Goal: Find specific page/section: Find specific page/section

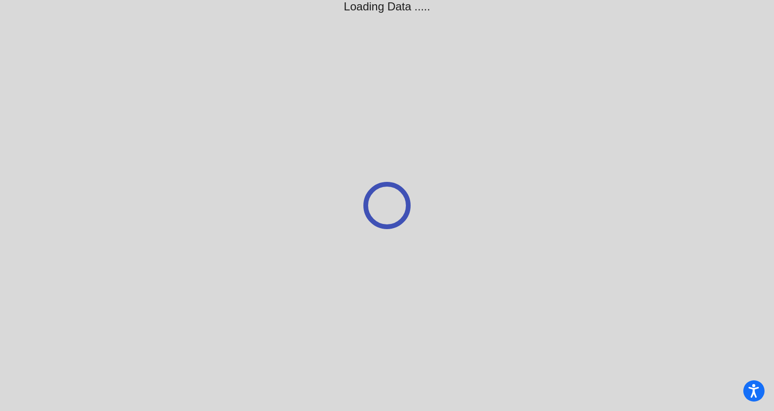
click at [532, 102] on div at bounding box center [387, 205] width 774 height 411
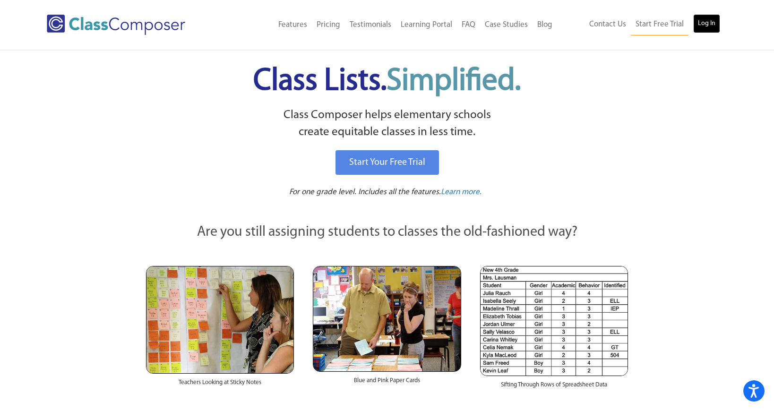
click at [710, 28] on link "Log In" at bounding box center [706, 23] width 27 height 19
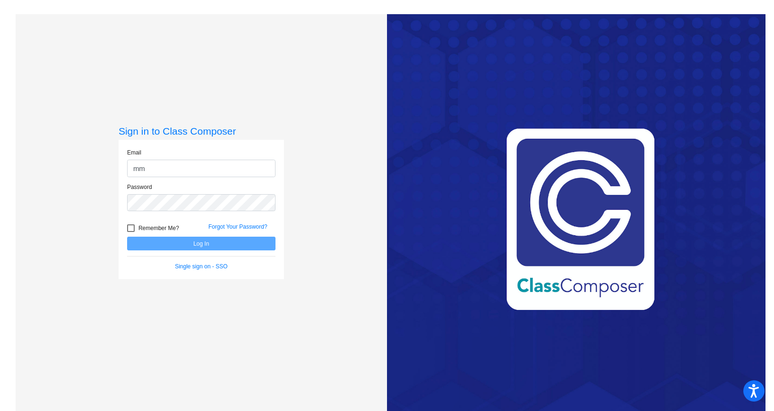
type input "[EMAIL_ADDRESS][DOMAIN_NAME]"
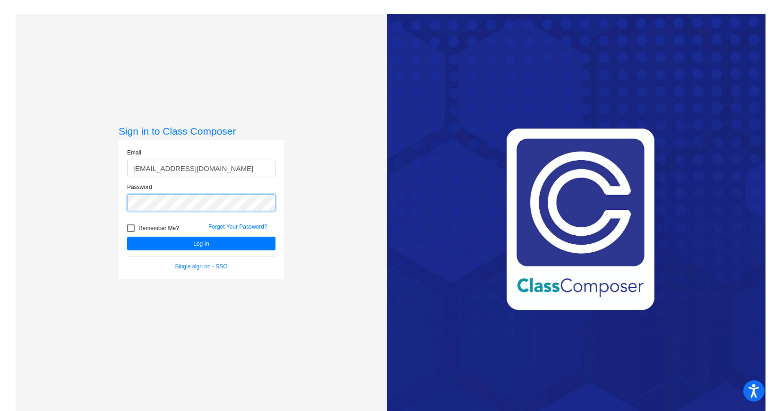
click at [127, 237] on button "Log In" at bounding box center [201, 244] width 148 height 14
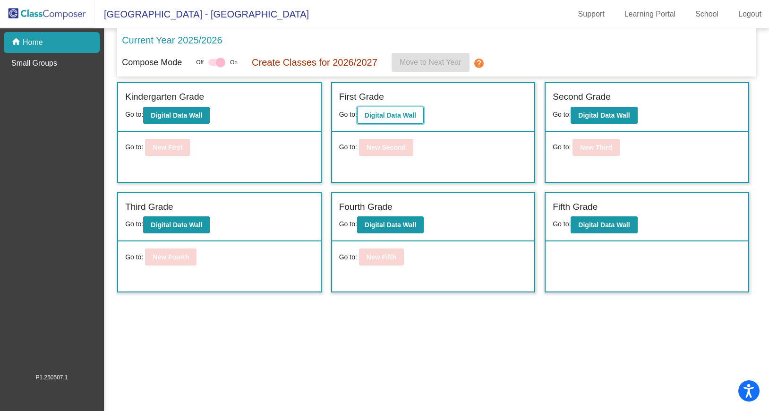
click at [380, 108] on button "Digital Data Wall" at bounding box center [390, 115] width 67 height 17
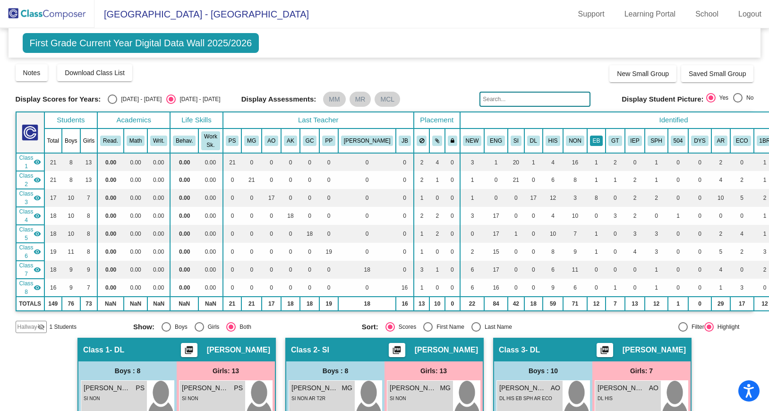
click at [590, 140] on button "EB" at bounding box center [596, 141] width 13 height 10
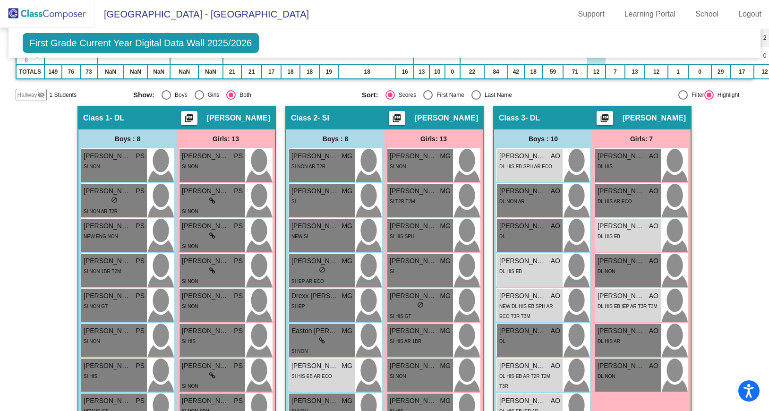
scroll to position [231, 0]
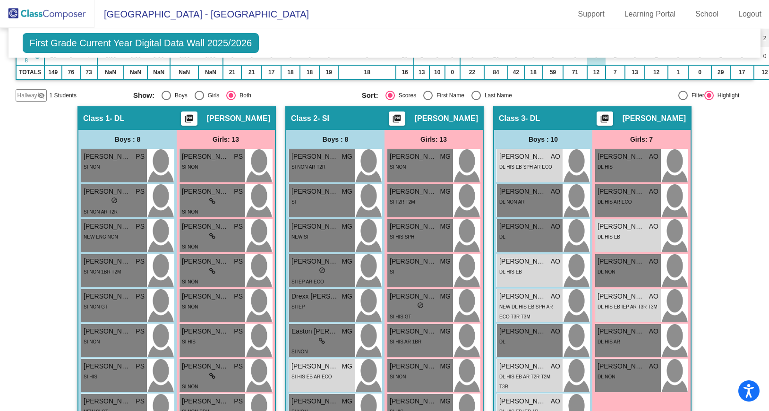
click at [539, 223] on span "Henry Kiehne" at bounding box center [522, 227] width 47 height 10
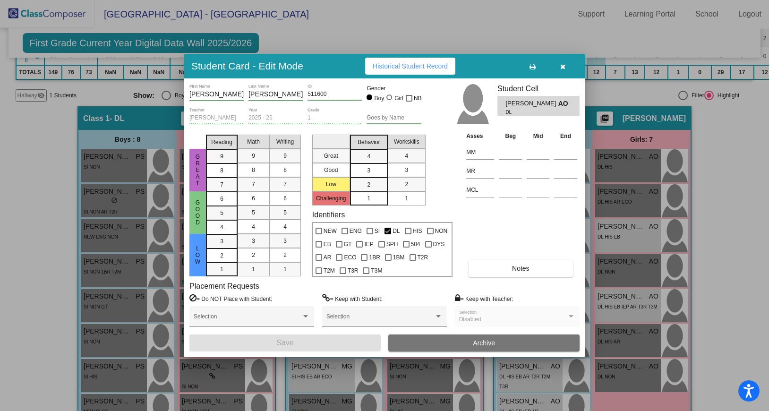
click at [564, 64] on icon "button" at bounding box center [562, 66] width 5 height 7
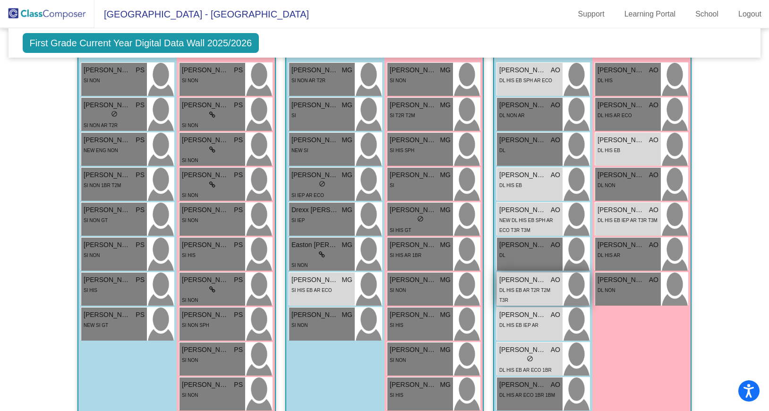
scroll to position [315, 0]
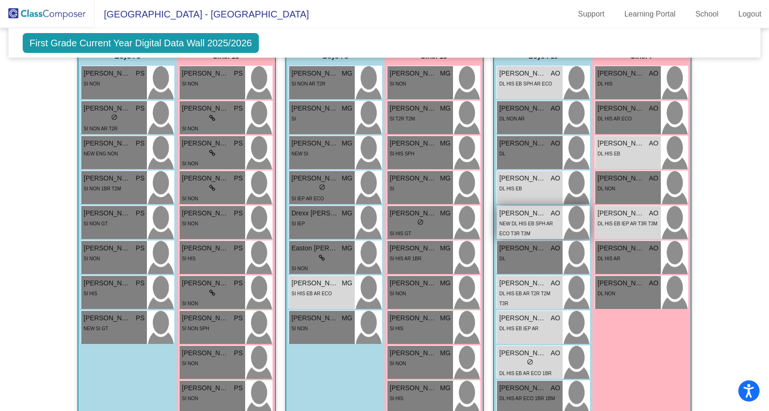
click at [525, 223] on span "NEW DL HIS EB SPH AR ECO T3R T3M" at bounding box center [526, 228] width 54 height 15
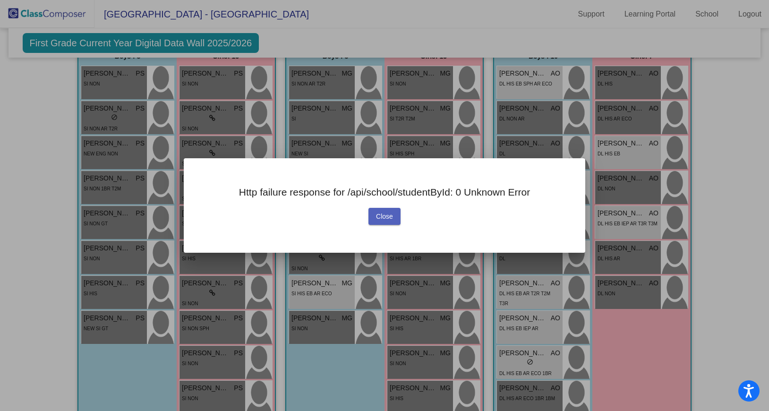
click at [377, 221] on button "Close" at bounding box center [384, 216] width 32 height 17
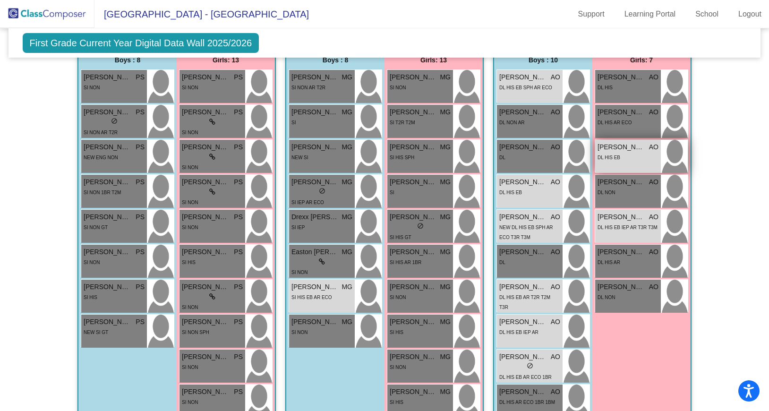
scroll to position [311, 0]
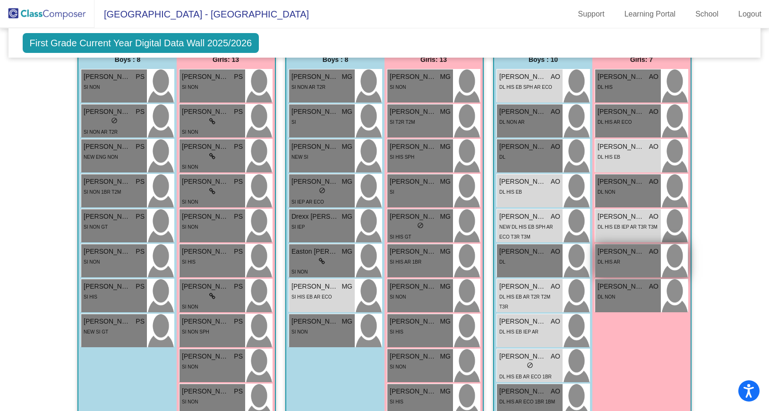
click at [615, 268] on div "Isabella Hernandez AO lock do_not_disturb_alt DL HIS AR" at bounding box center [628, 260] width 66 height 33
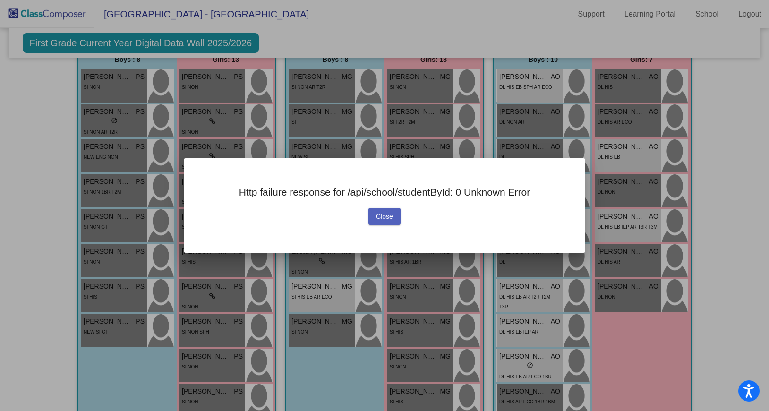
click at [387, 223] on button "Close" at bounding box center [384, 216] width 32 height 17
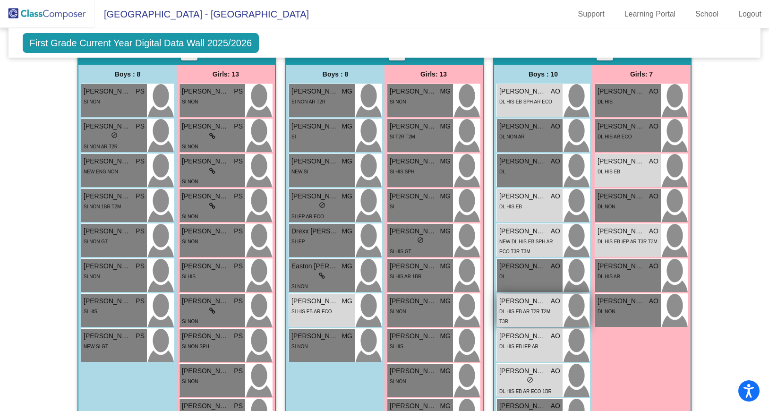
scroll to position [293, 0]
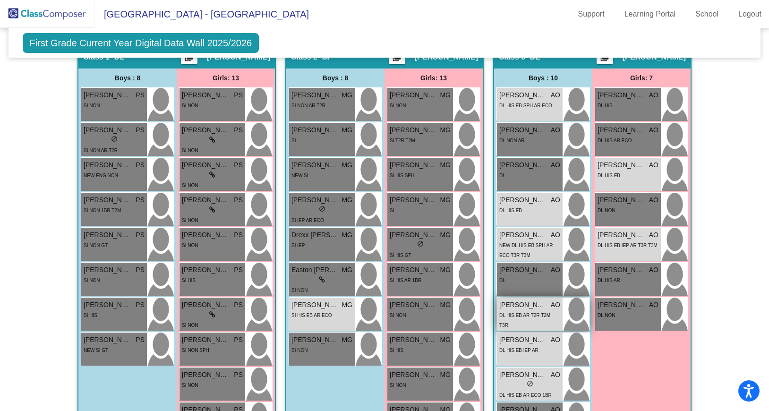
click at [510, 300] on span "Julián Andrés Bahsas Gutiérrez" at bounding box center [522, 305] width 47 height 10
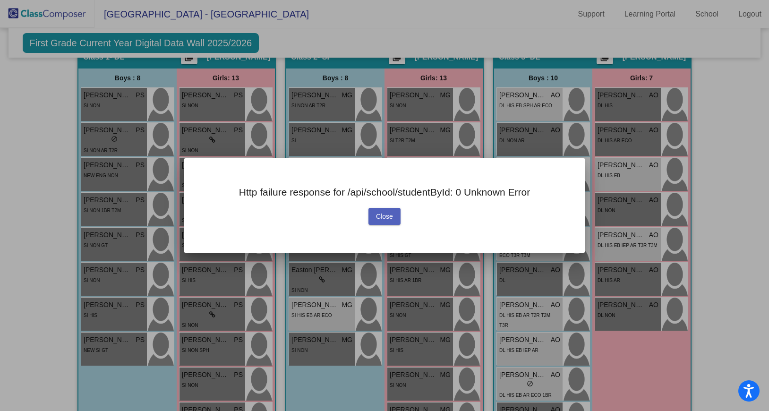
click at [385, 217] on span "Close" at bounding box center [384, 217] width 17 height 8
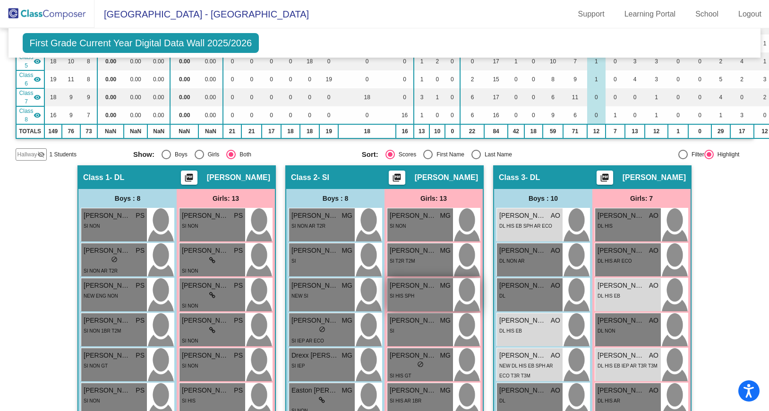
scroll to position [174, 0]
